Goal: Contribute content

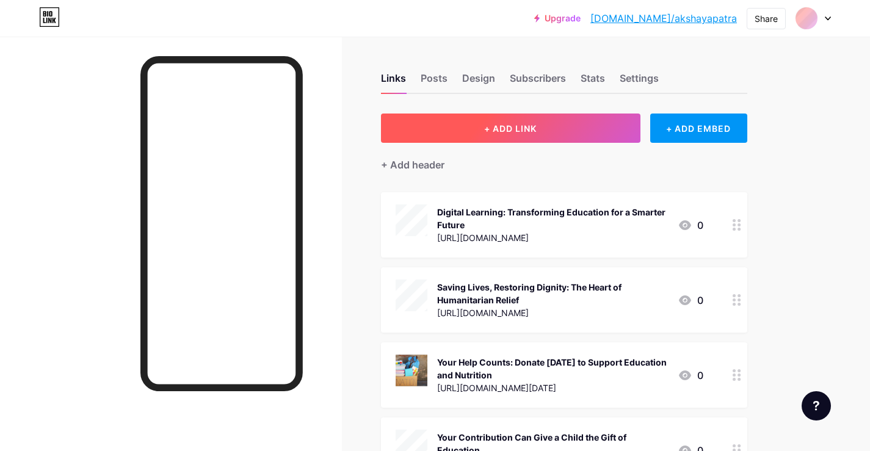
click at [525, 132] on span "+ ADD LINK" at bounding box center [510, 128] width 52 height 10
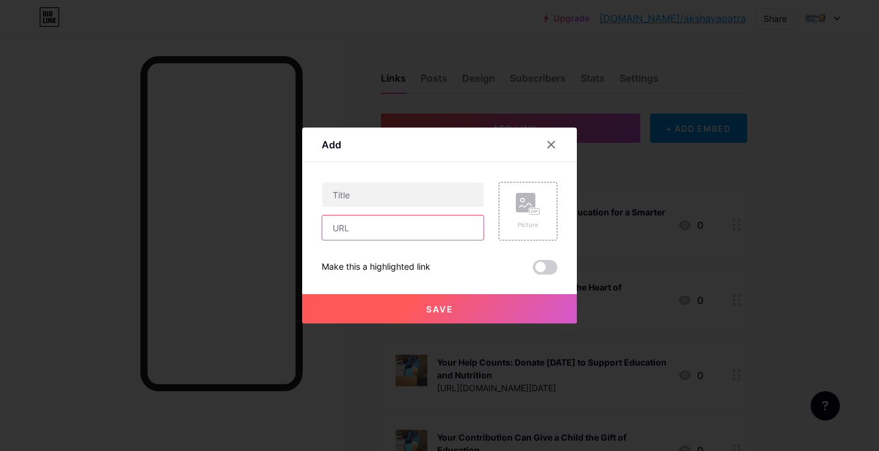
click at [356, 227] on input "text" at bounding box center [402, 227] width 161 height 24
paste input "[URL][DOMAIN_NAME]"
type input "[URL][DOMAIN_NAME]"
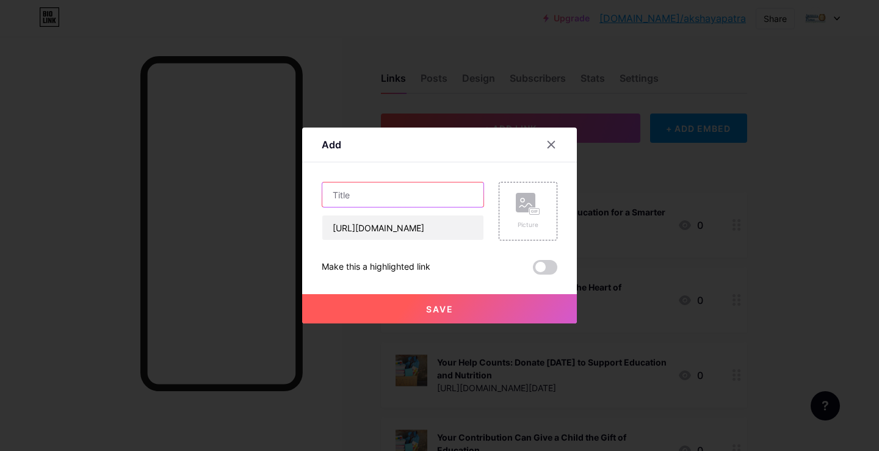
scroll to position [0, 0]
click at [365, 200] on input "text" at bounding box center [402, 194] width 161 height 24
paste input "The Role of Humanitarian Feeding Programs in Global Crisis Relief"
type input "The Role of Humanitarian Feeding Programs in Global Crisis Relief"
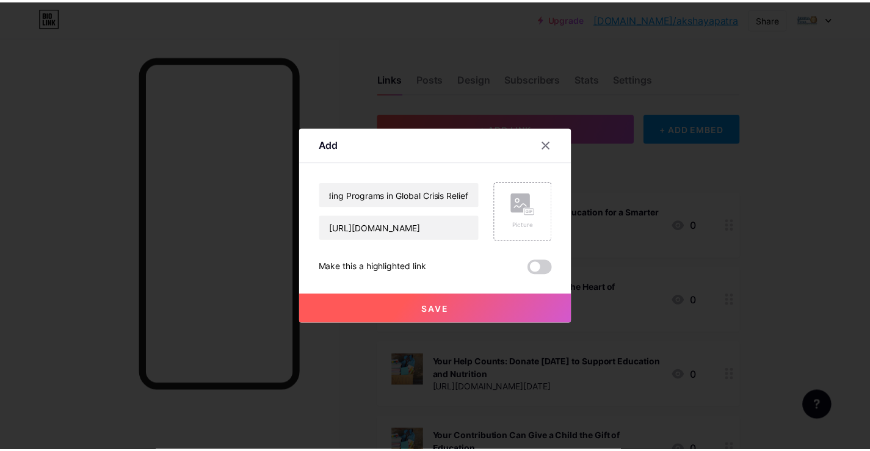
scroll to position [0, 0]
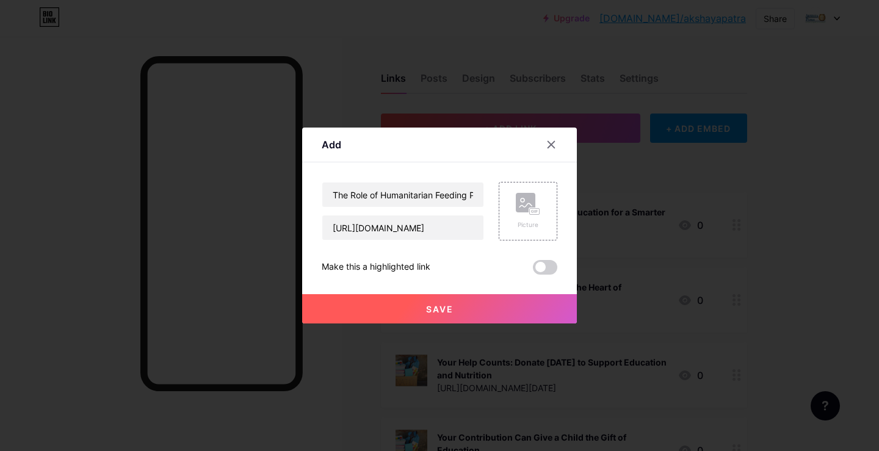
click at [431, 304] on span "Save" at bounding box center [439, 309] width 27 height 10
click at [533, 215] on rect at bounding box center [535, 212] width 10 height 6
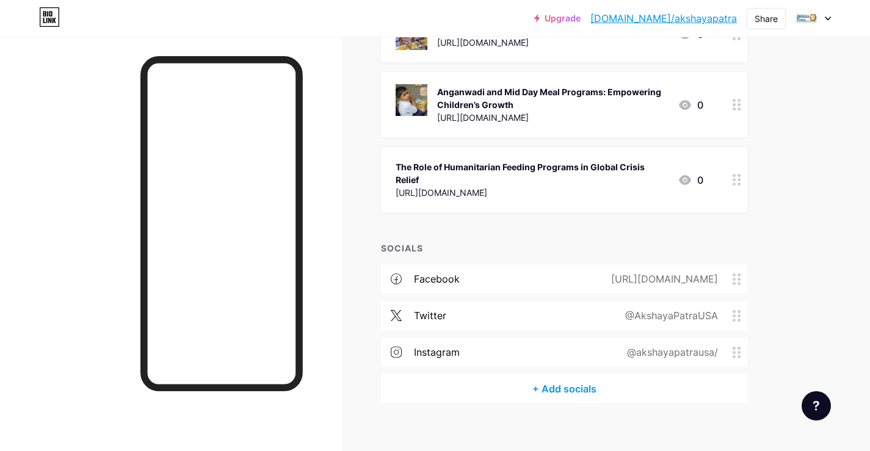
scroll to position [1575, 0]
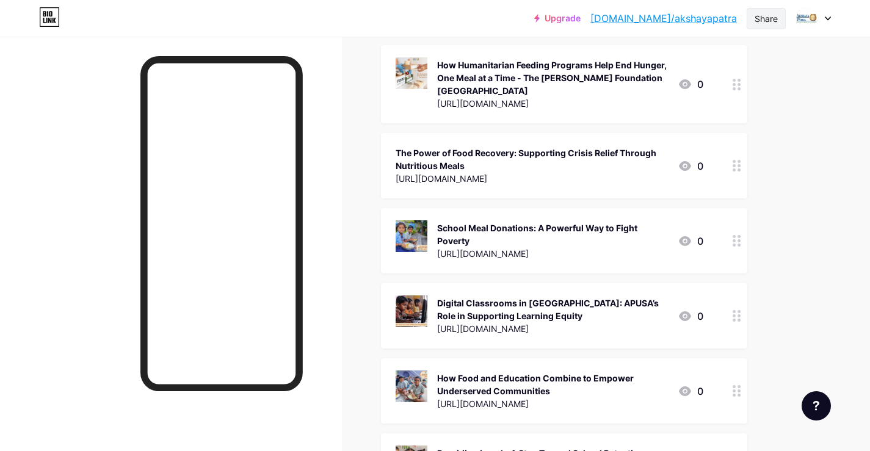
click at [767, 16] on div "Share" at bounding box center [765, 18] width 23 height 13
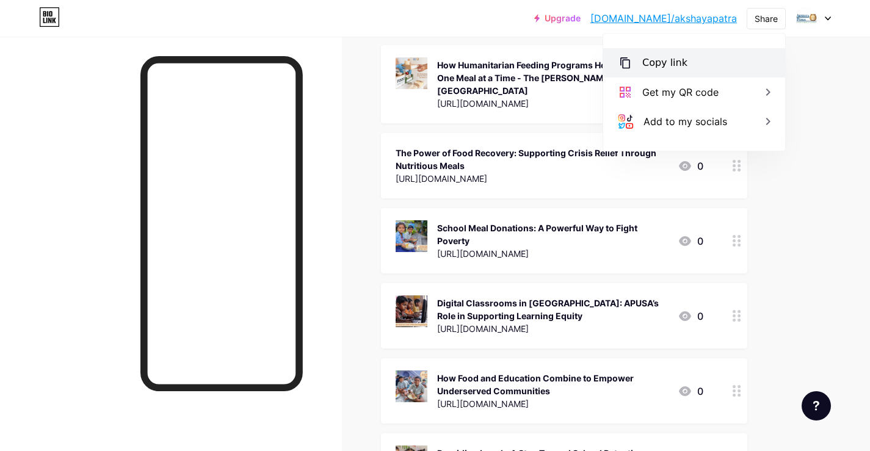
click at [681, 62] on div "Copy link" at bounding box center [664, 63] width 45 height 15
